Goal: Navigation & Orientation: Find specific page/section

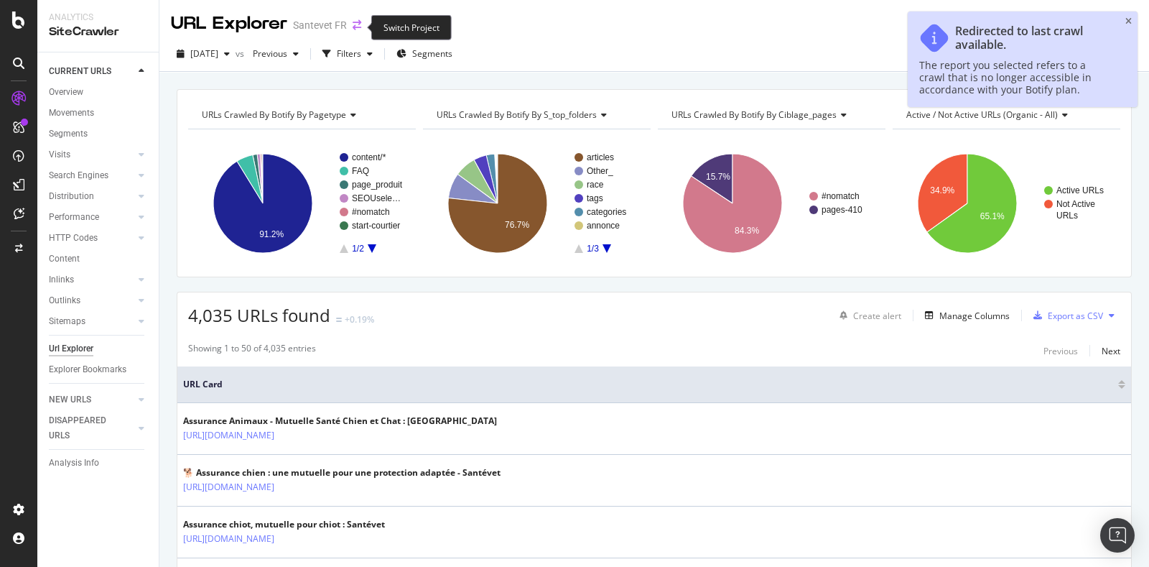
click at [354, 23] on icon "arrow-right-arrow-left" at bounding box center [357, 25] width 9 height 10
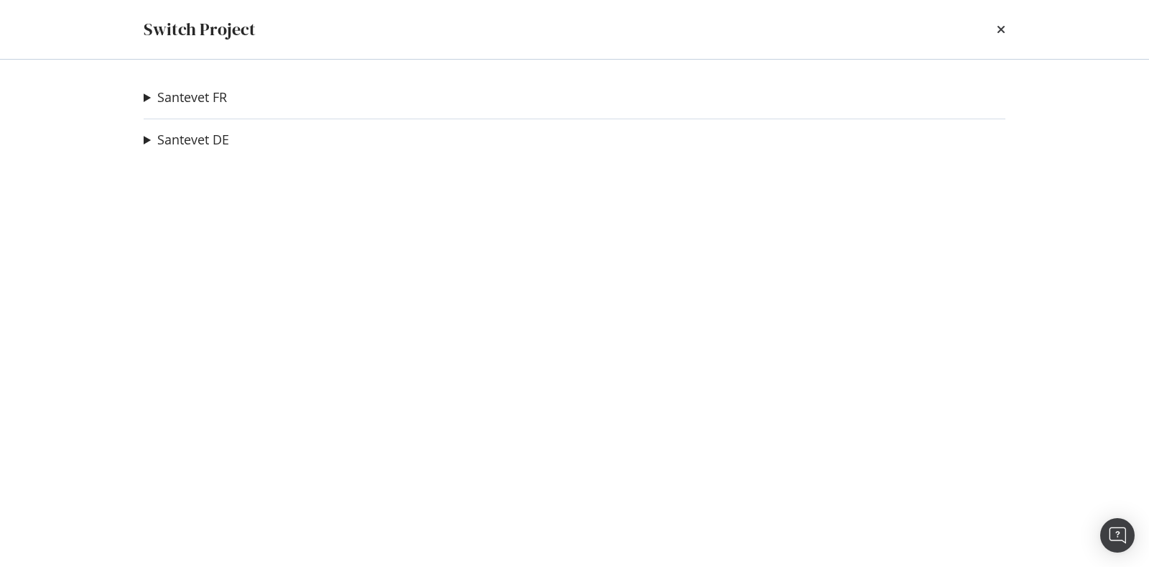
click at [146, 96] on summary "Santevet FR" at bounding box center [185, 97] width 83 height 19
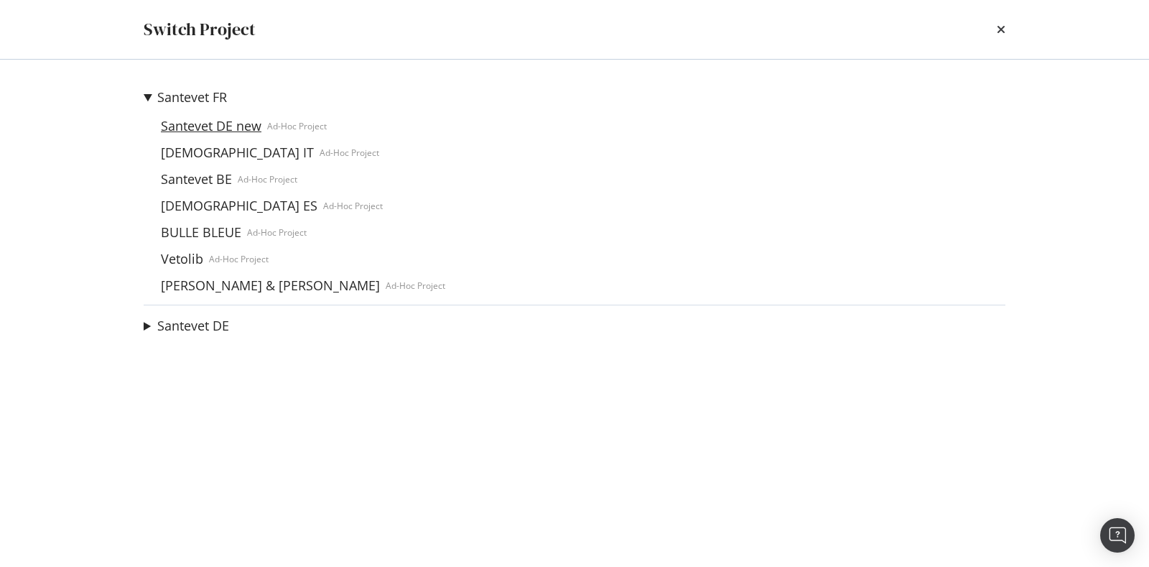
click at [205, 125] on link "Santevet DE new" at bounding box center [211, 125] width 112 height 15
